Goal: Obtain resource: Download file/media

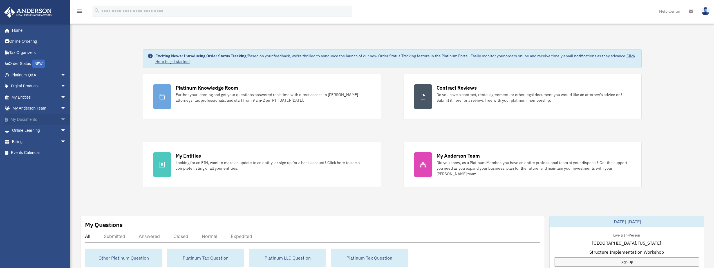
click at [60, 120] on span "arrow_drop_down" at bounding box center [65, 120] width 11 height 12
click at [25, 131] on link "Box" at bounding box center [41, 130] width 67 height 11
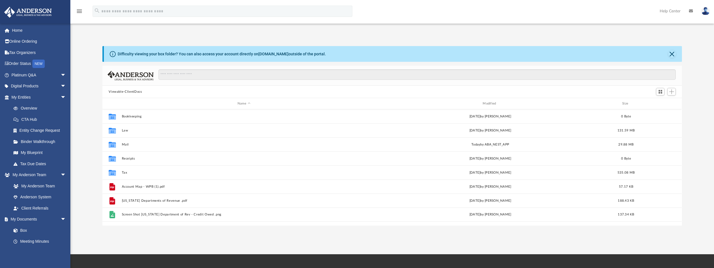
scroll to position [124, 575]
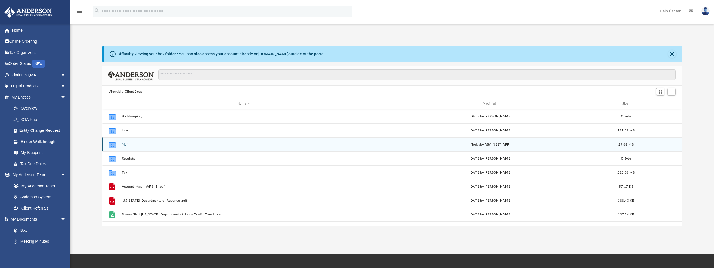
click at [123, 146] on button "Mail" at bounding box center [244, 145] width 244 height 4
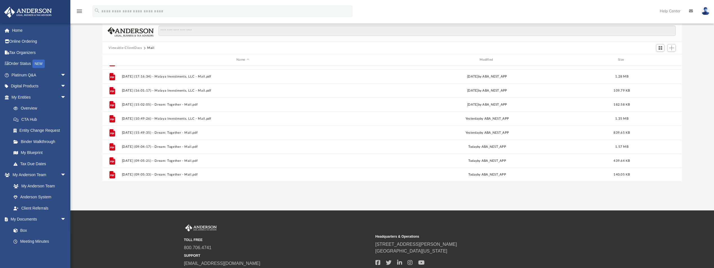
scroll to position [56, 0]
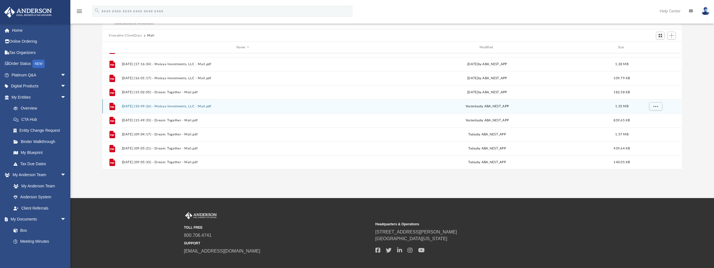
click at [176, 108] on button "2025.09.24 (10:49:26) - Malaya Investments, LLC - Mail.pdf" at bounding box center [243, 107] width 242 height 4
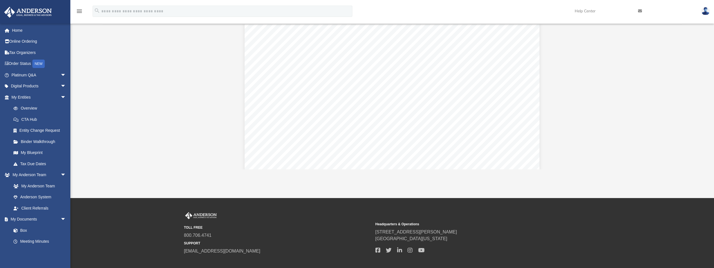
scroll to position [197, 0]
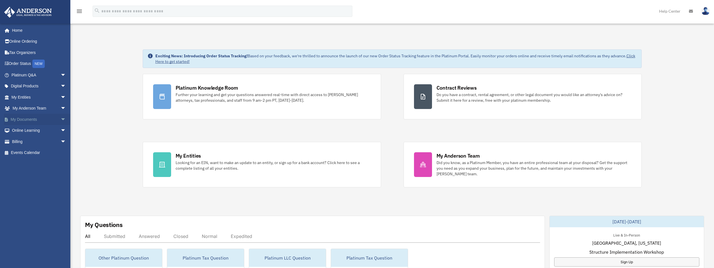
click at [60, 120] on span "arrow_drop_down" at bounding box center [65, 120] width 11 height 12
click at [26, 128] on link "Box" at bounding box center [41, 130] width 67 height 11
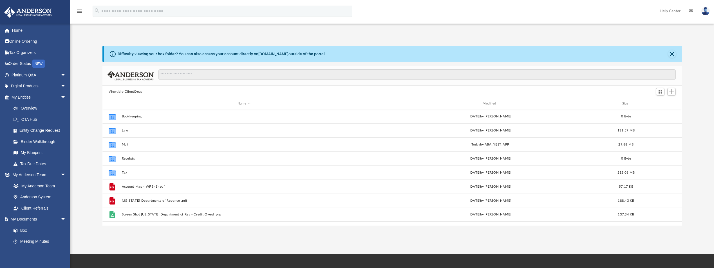
scroll to position [124, 575]
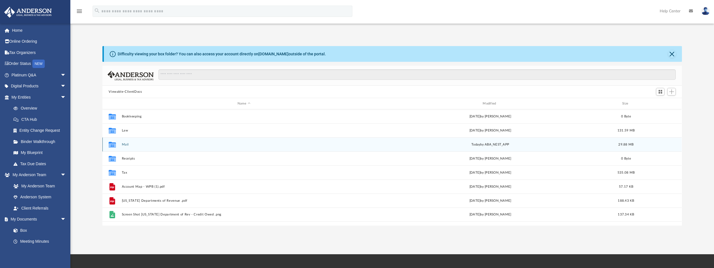
click at [126, 144] on button "Mail" at bounding box center [244, 145] width 244 height 4
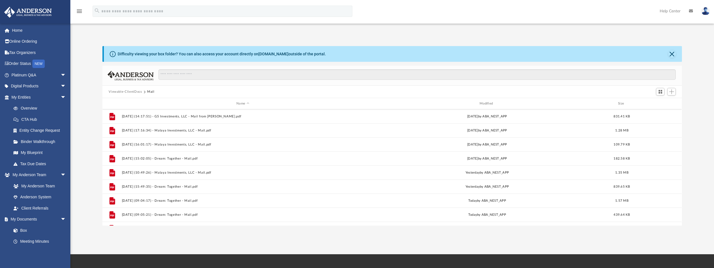
scroll to position [516, 0]
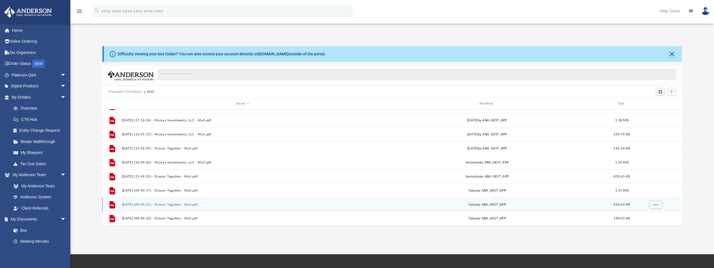
click at [174, 205] on button "2025.09.25 (09:05:21) - Dream: Together - Mail.pdf" at bounding box center [243, 205] width 242 height 4
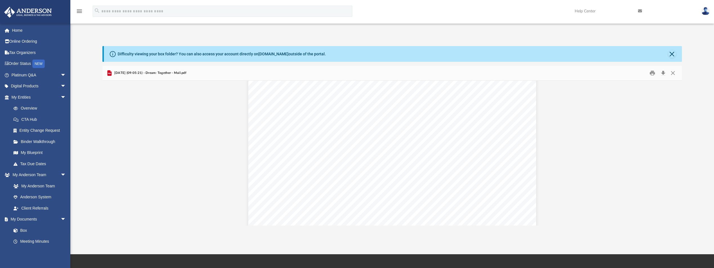
scroll to position [992, 0]
